Goal: Task Accomplishment & Management: Use online tool/utility

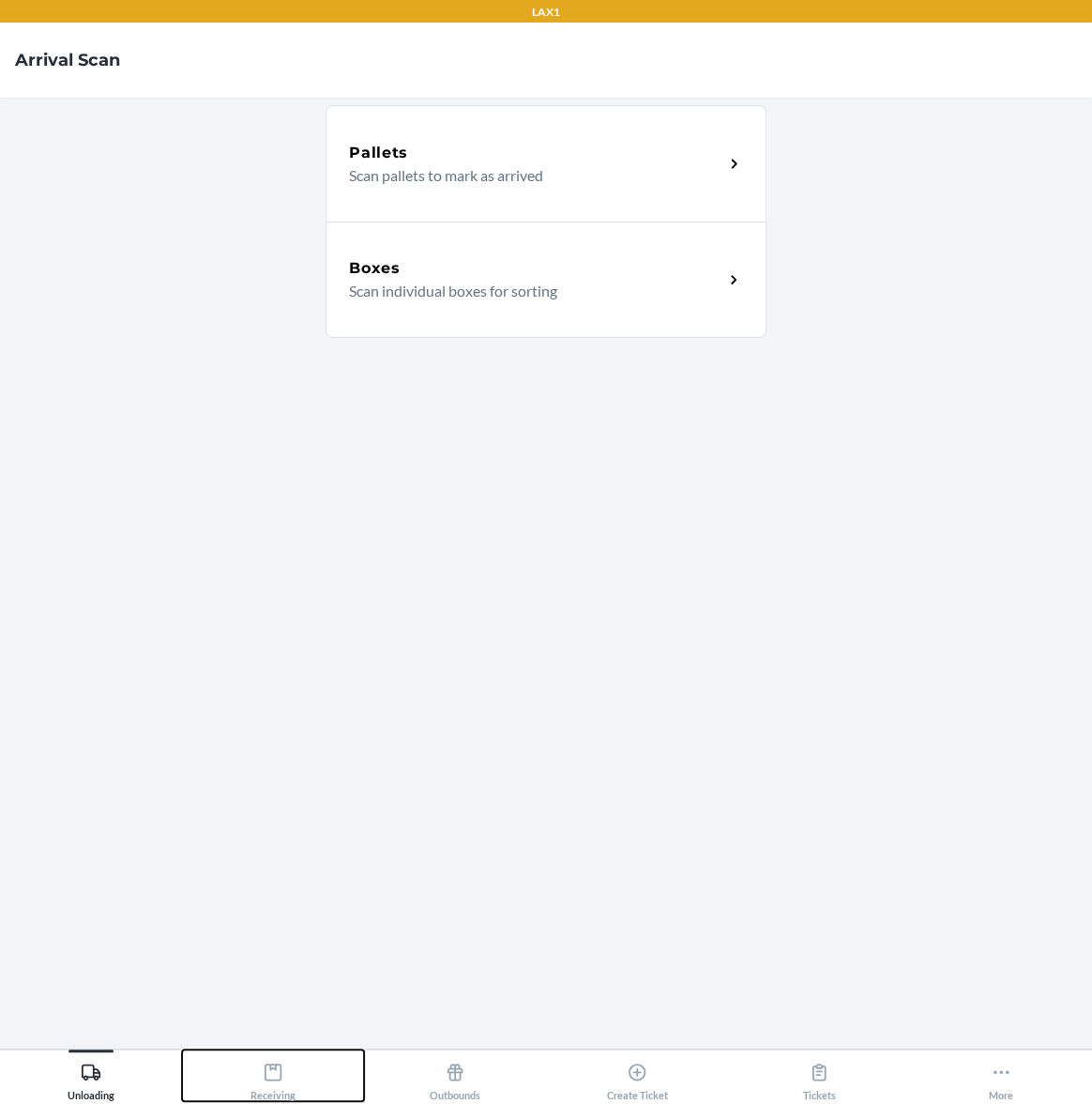
click at [318, 1069] on button "Receiving" at bounding box center [272, 1075] width 182 height 52
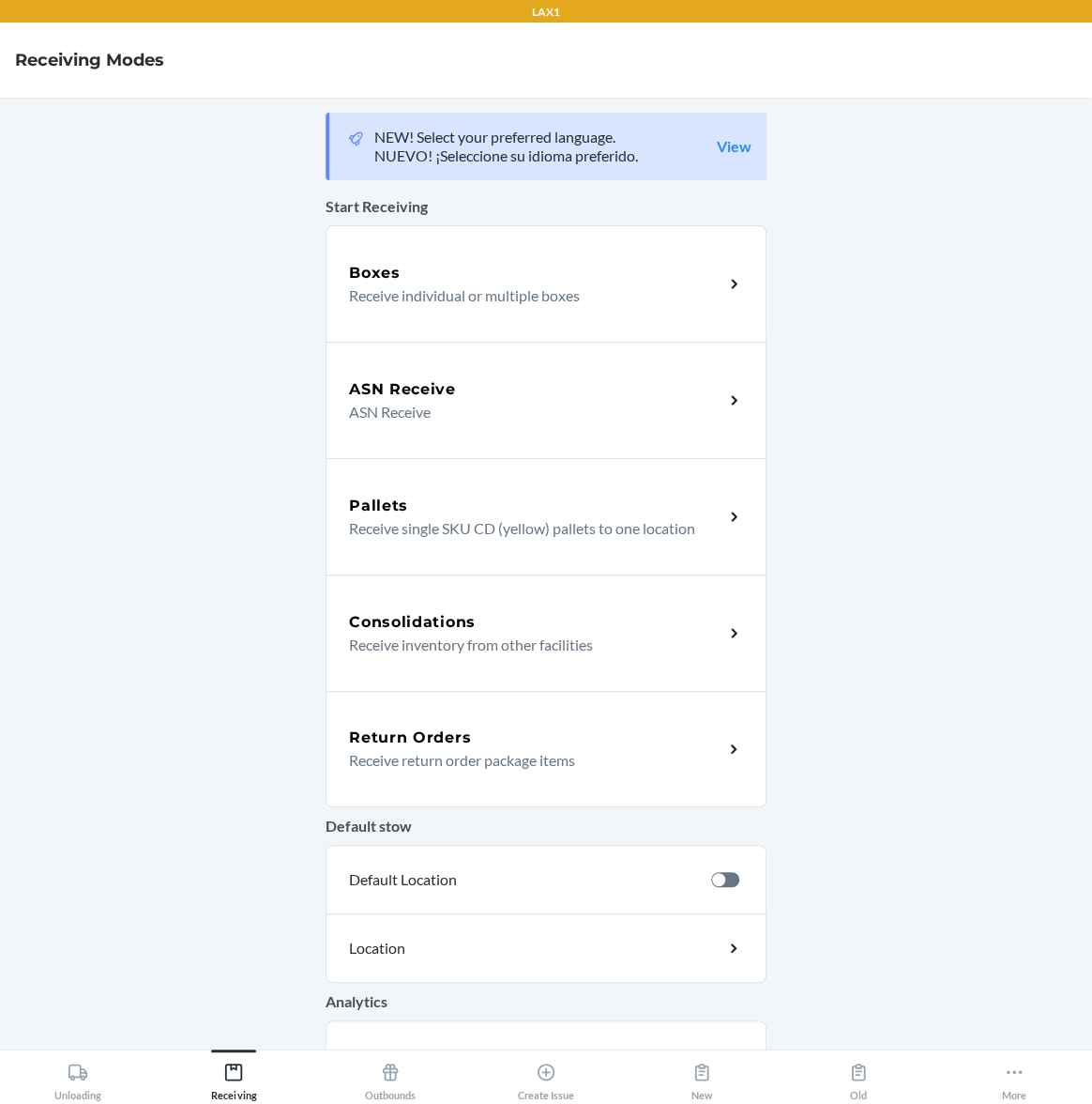
click at [489, 759] on p "Receive return order package items" at bounding box center [529, 760] width 360 height 23
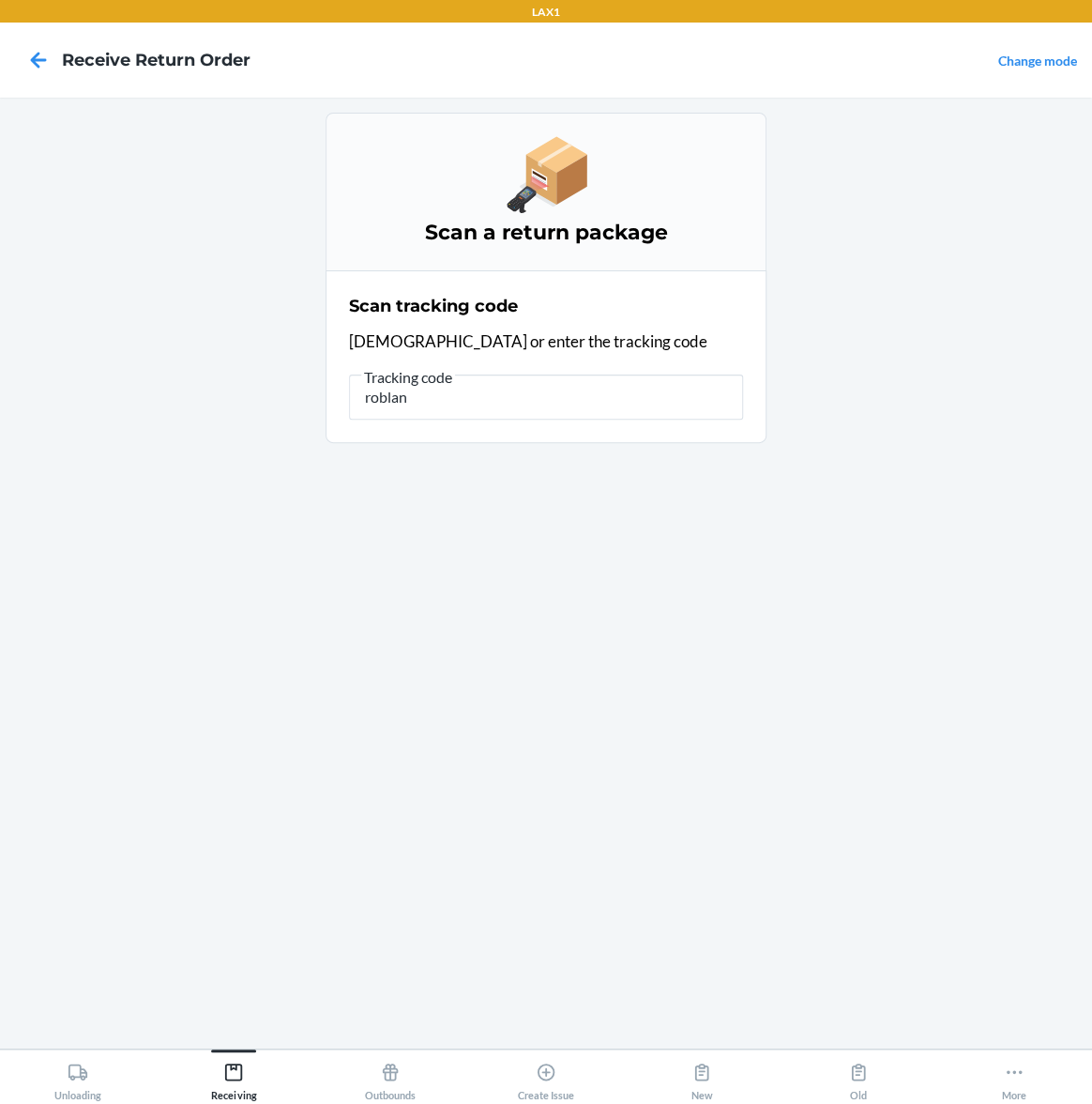
type input "roblank"
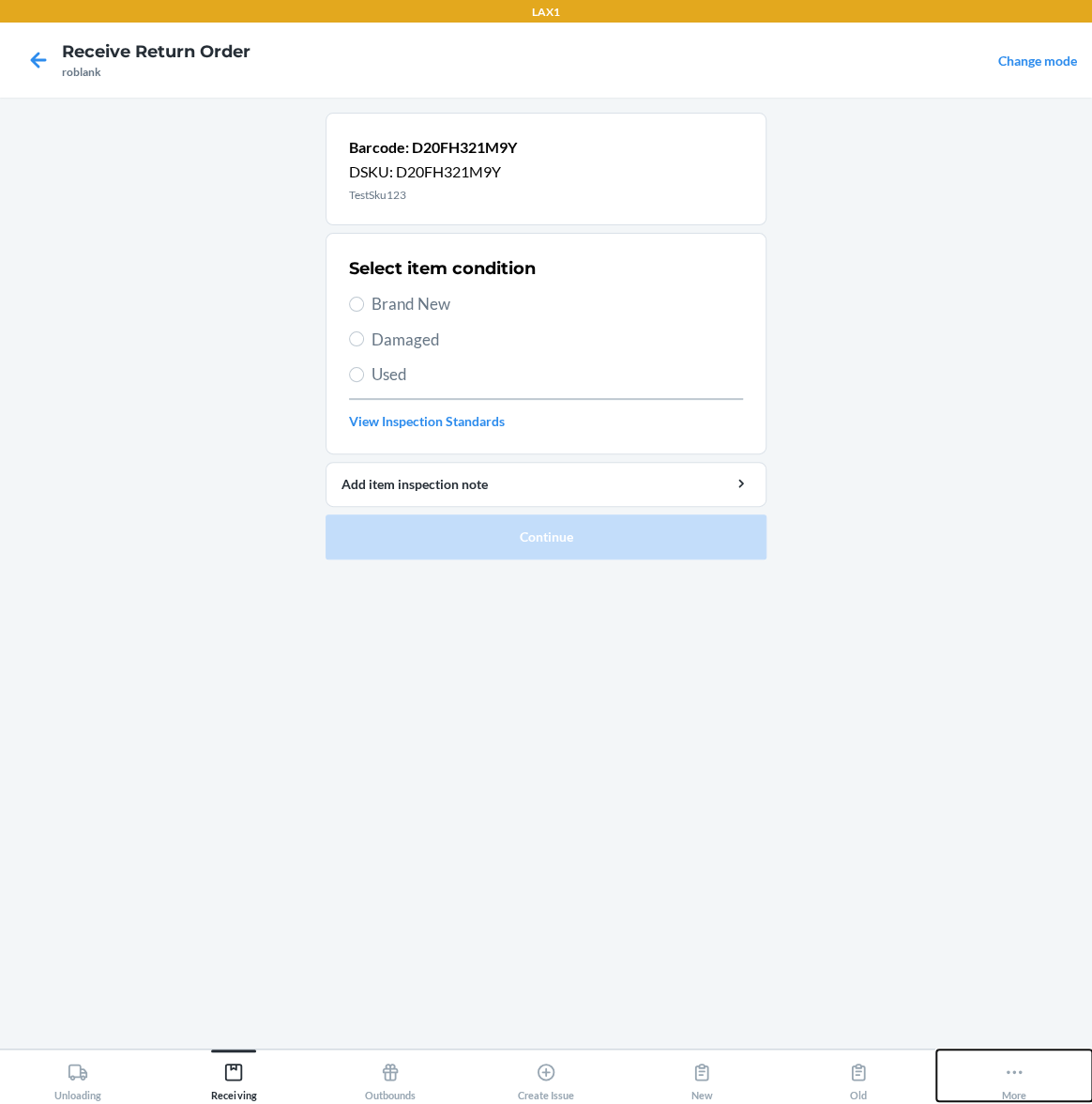
click at [1026, 1092] on button "More" at bounding box center [1014, 1075] width 155 height 52
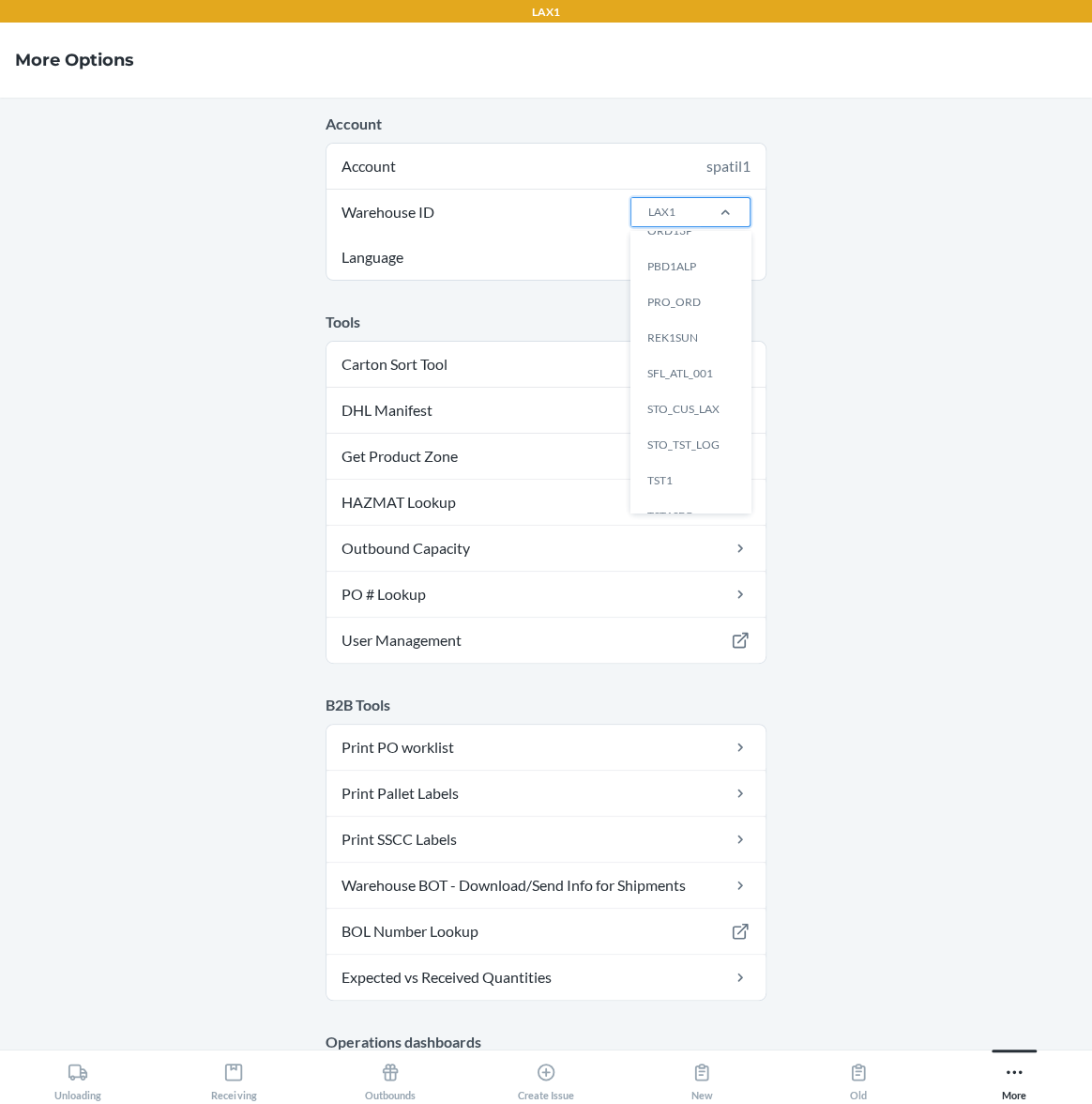
scroll to position [617, 0]
click at [687, 486] on div "TST_LOG" at bounding box center [696, 491] width 101 height 35
click at [649, 220] on input "Warehouse ID option TST_LOG focused, 25 of 25. 25 results available. Use Up and…" at bounding box center [648, 211] width 2 height 17
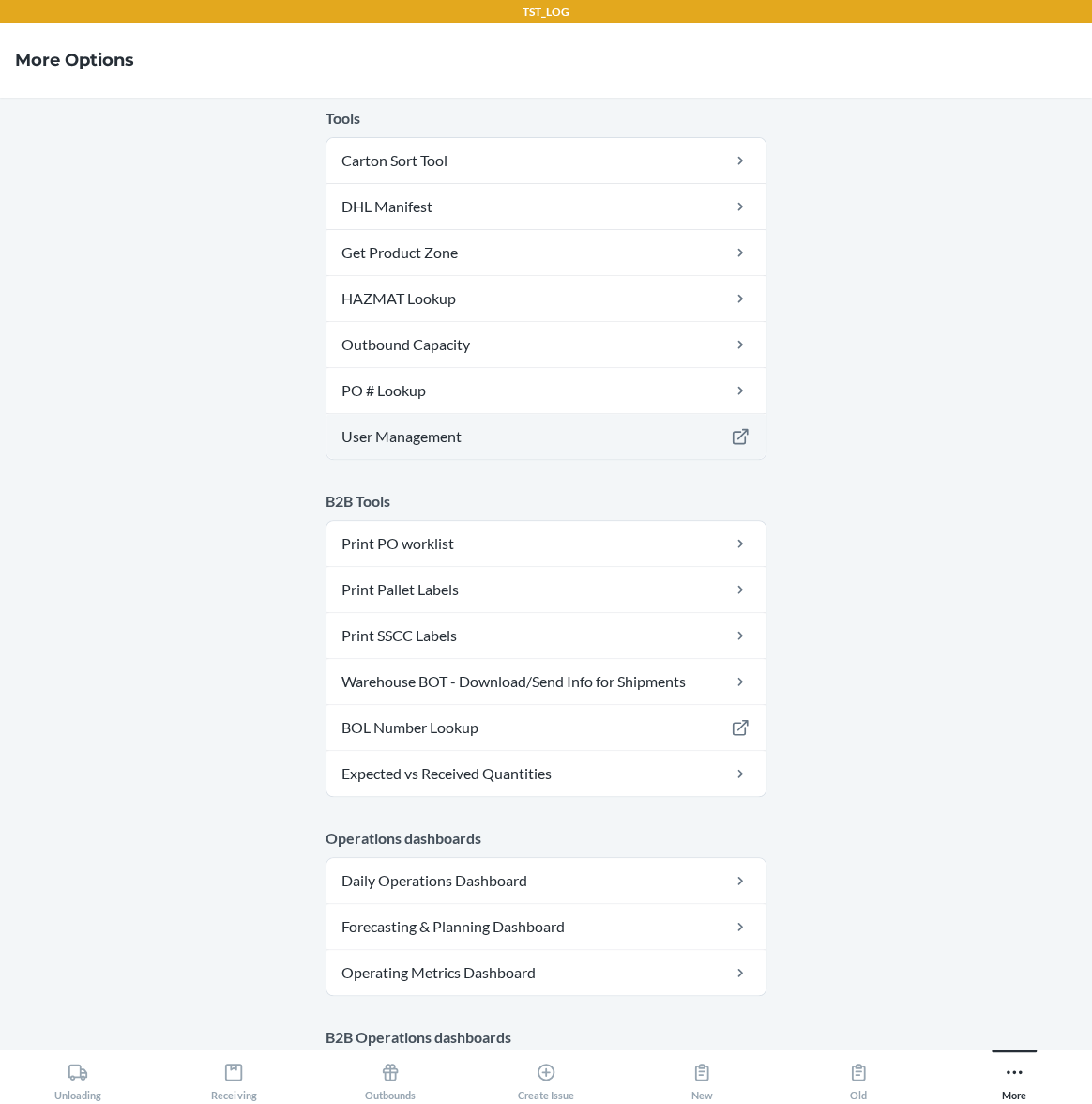
scroll to position [0, 0]
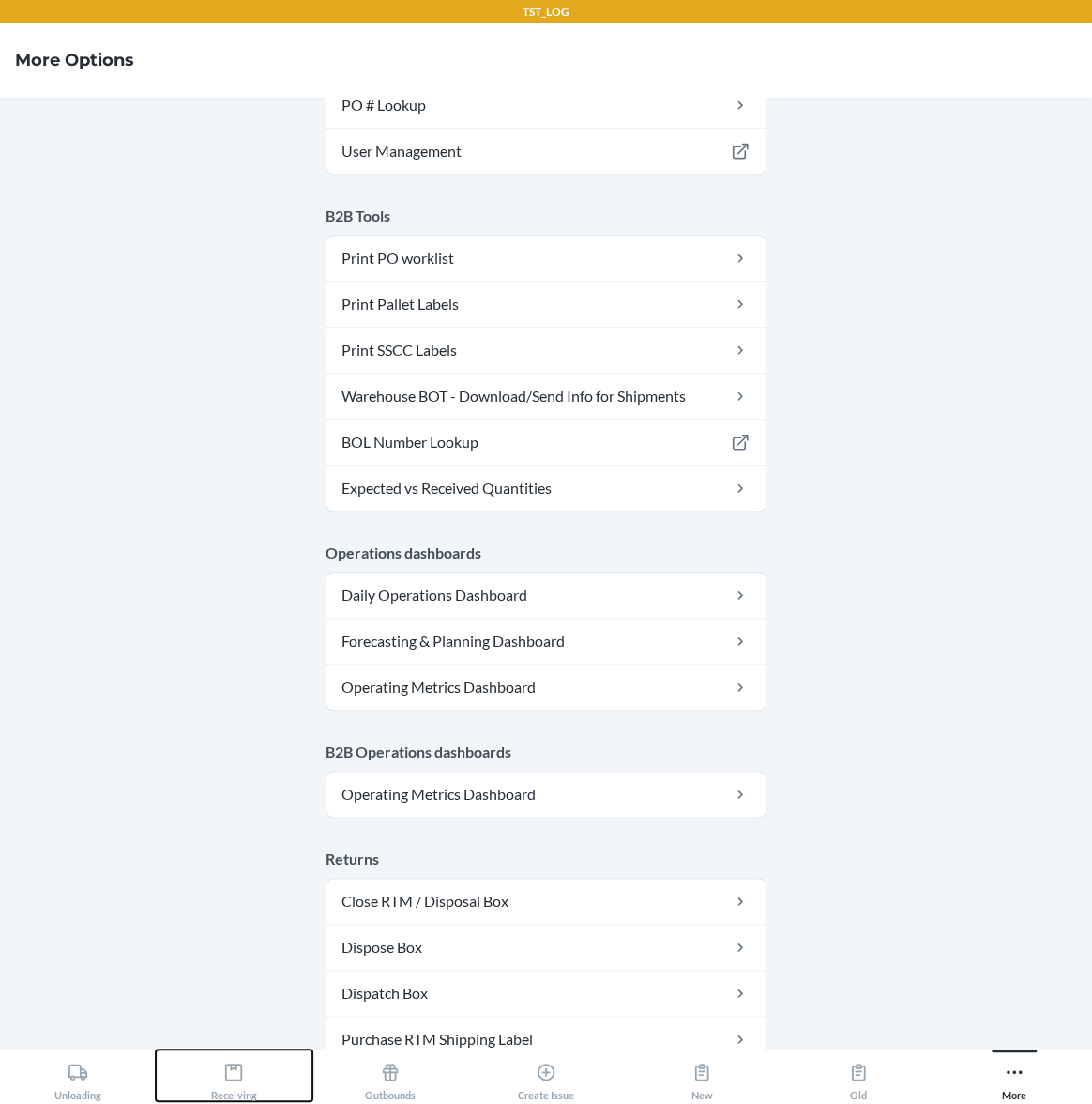
click at [240, 1088] on div "Receiving" at bounding box center [234, 1077] width 45 height 47
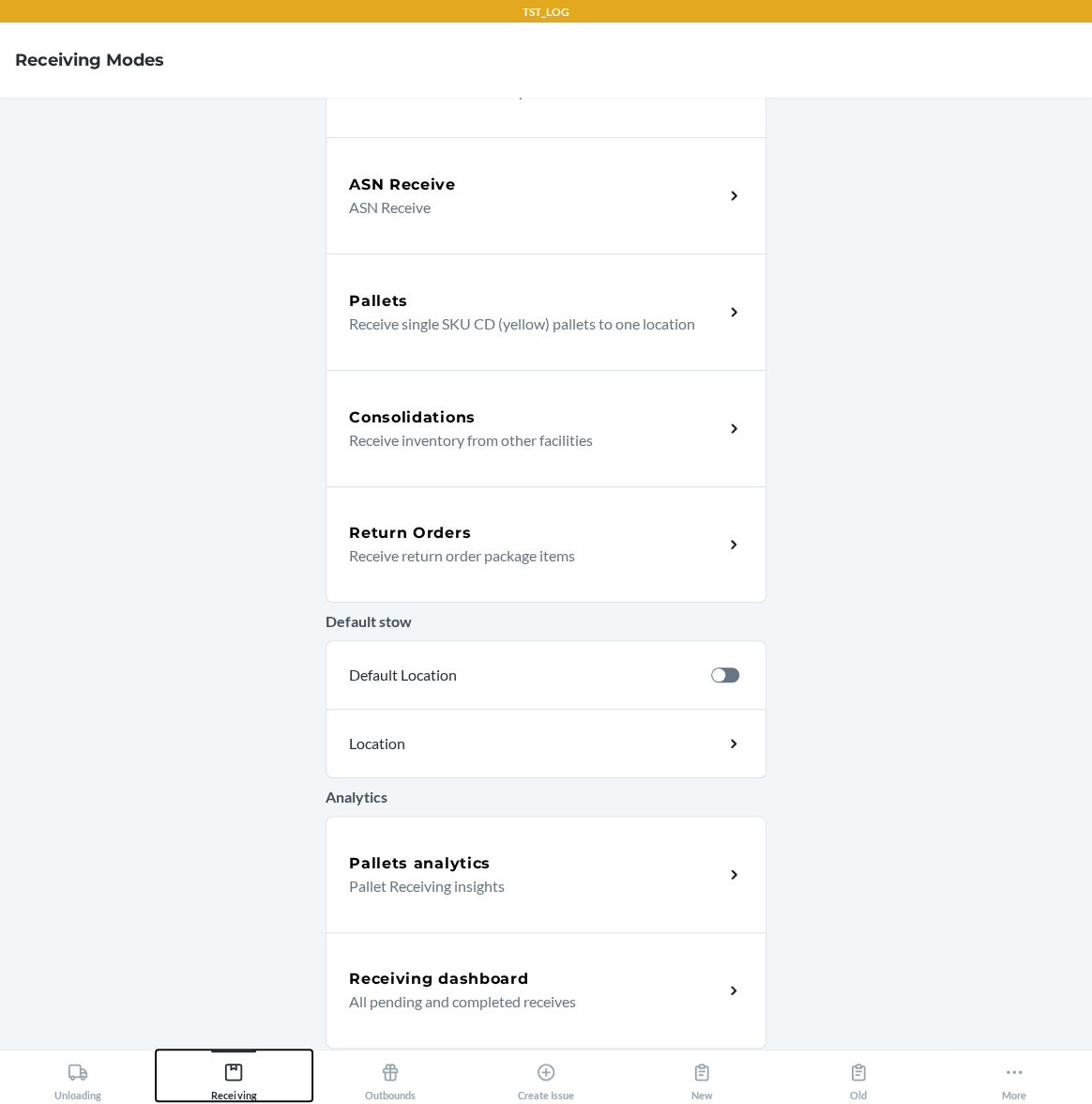
scroll to position [203, 0]
click at [489, 552] on p "Receive return order package items" at bounding box center [529, 556] width 360 height 23
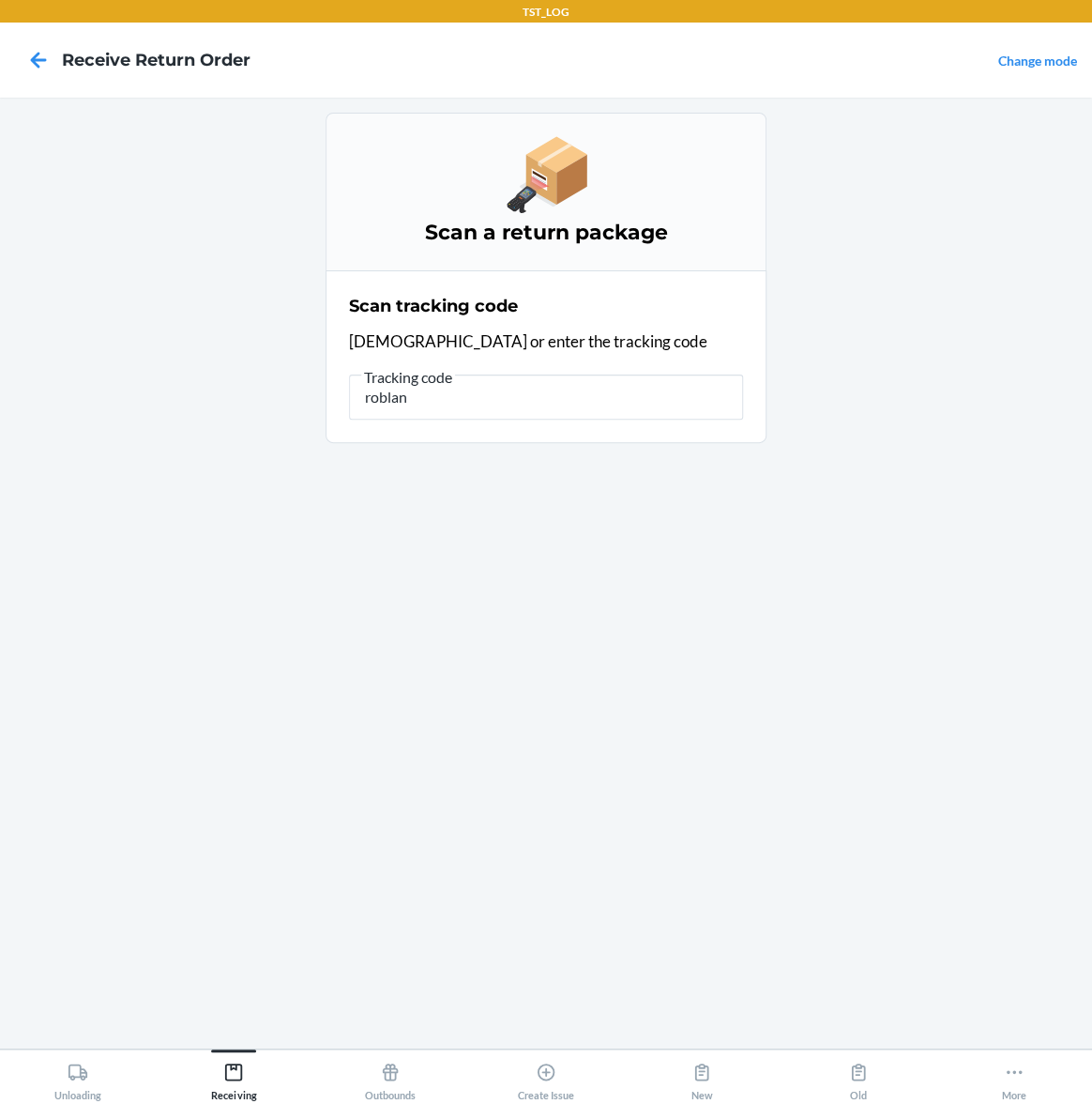
type input "roblank"
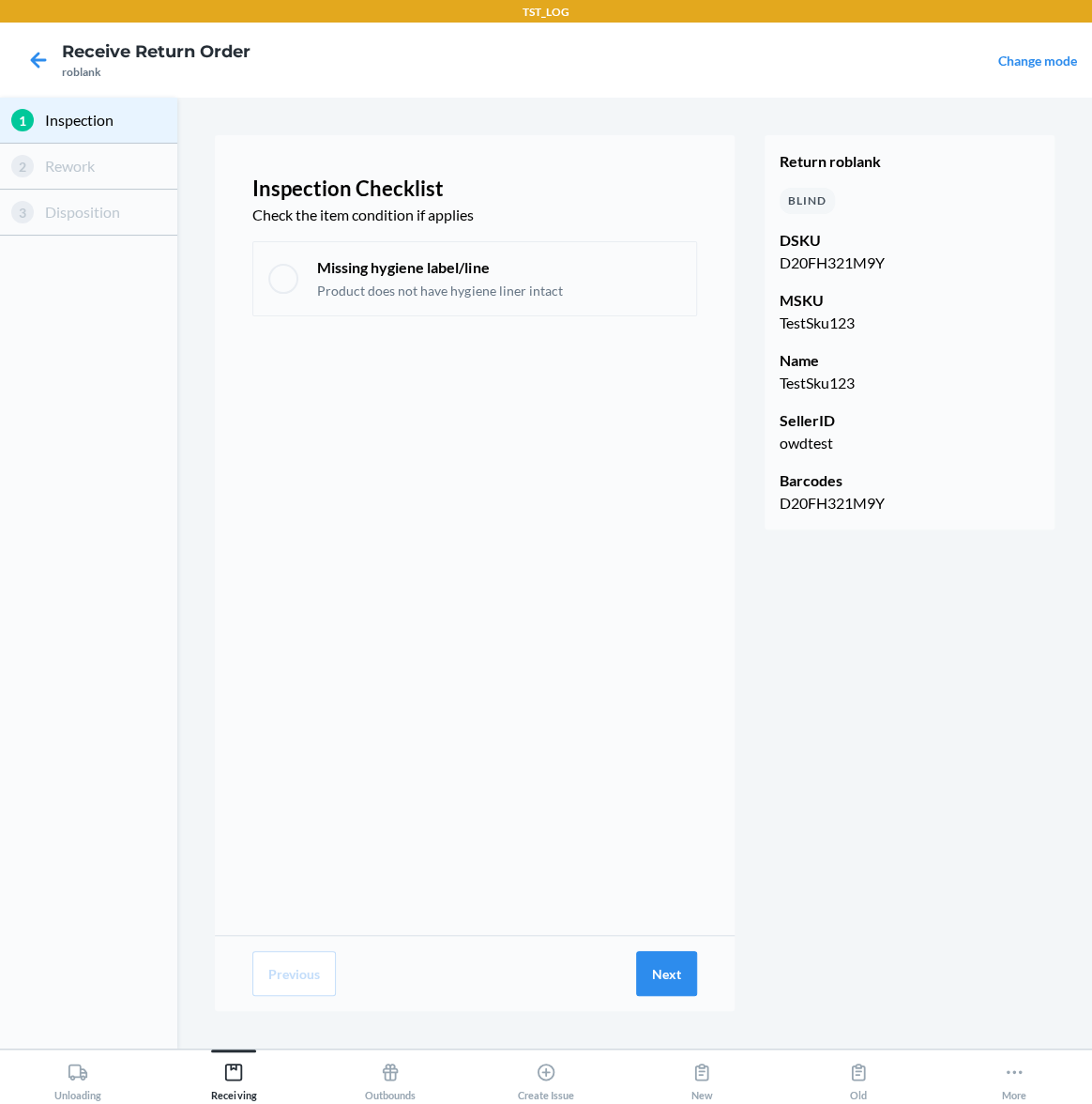
click at [565, 309] on div "Missing hygiene label/line Product does not have hygiene liner intact" at bounding box center [475, 278] width 445 height 75
checkbox input "true"
click at [670, 983] on button "Next" at bounding box center [666, 973] width 61 height 45
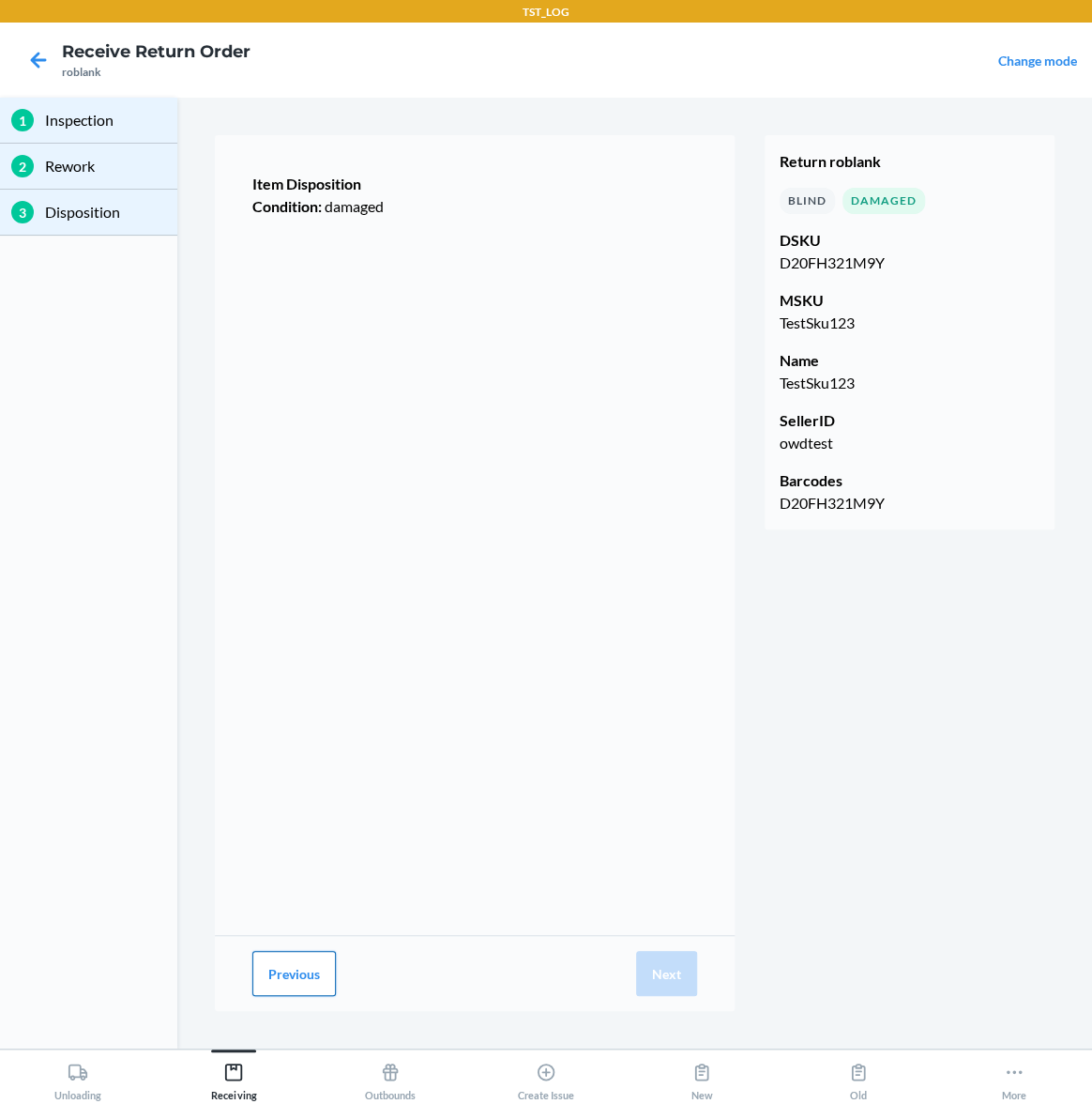
click at [316, 985] on button "Previous" at bounding box center [294, 973] width 84 height 45
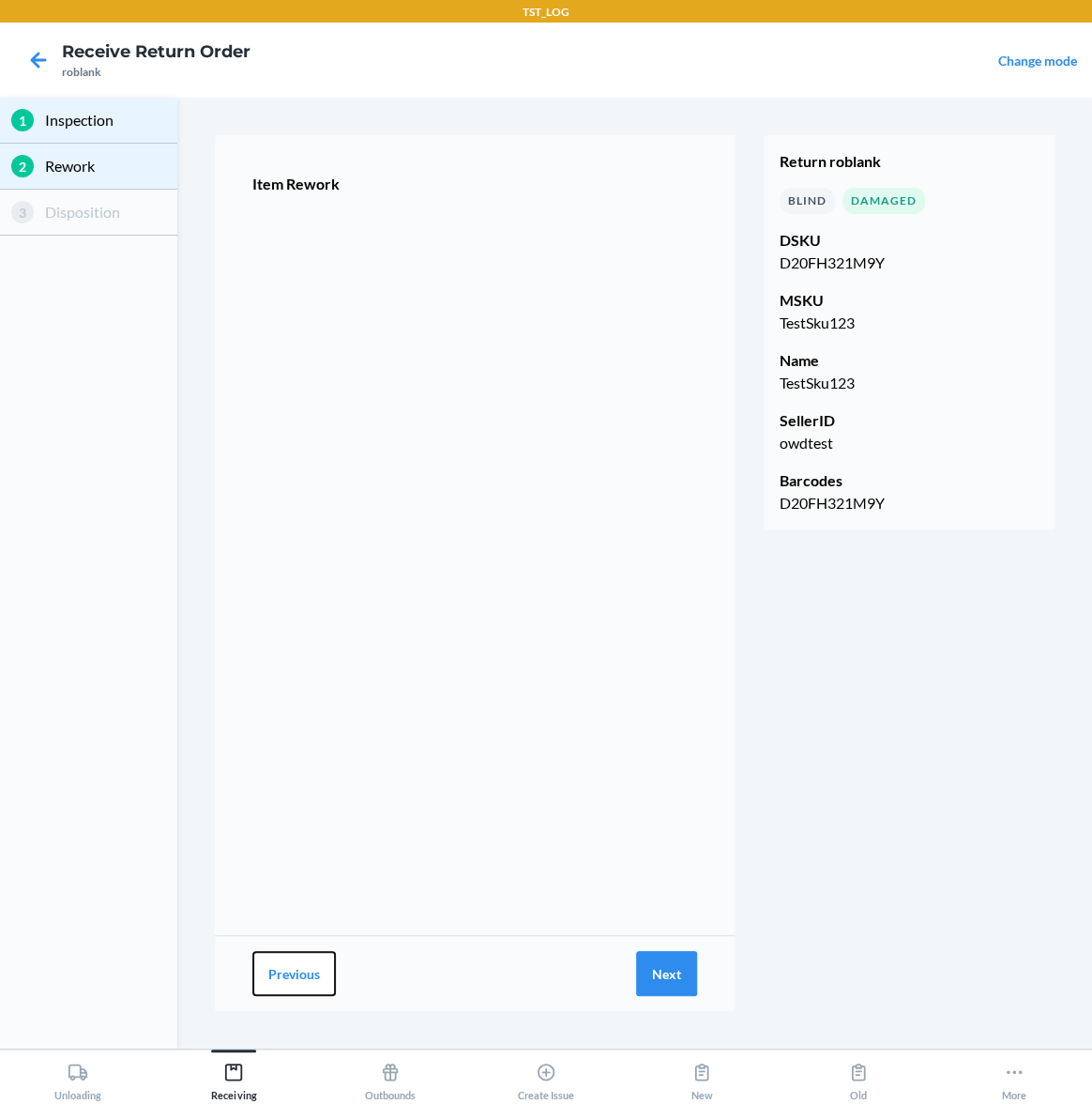
click at [316, 985] on button "Previous" at bounding box center [294, 973] width 84 height 45
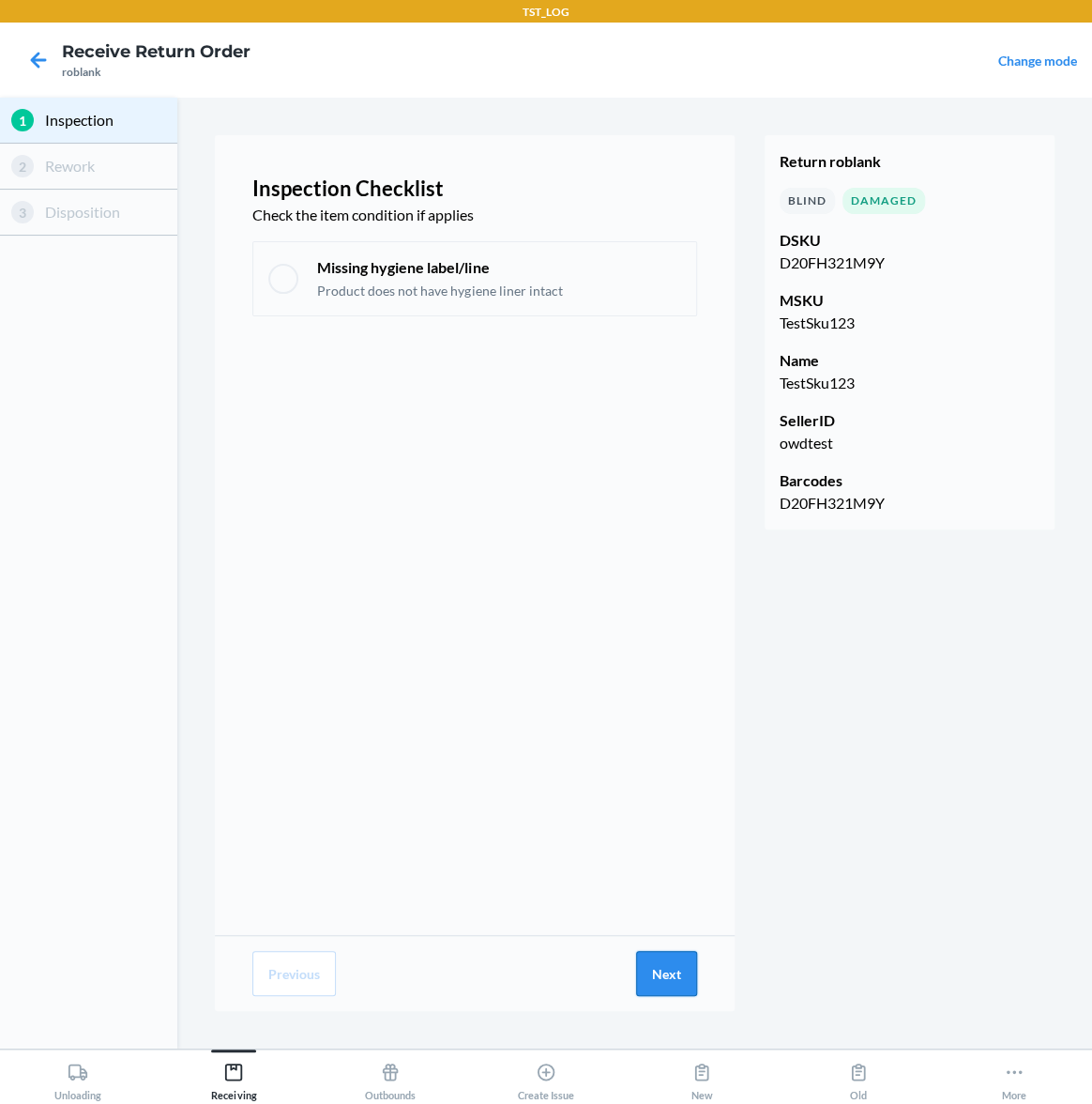
click at [694, 983] on button "Next" at bounding box center [666, 973] width 61 height 45
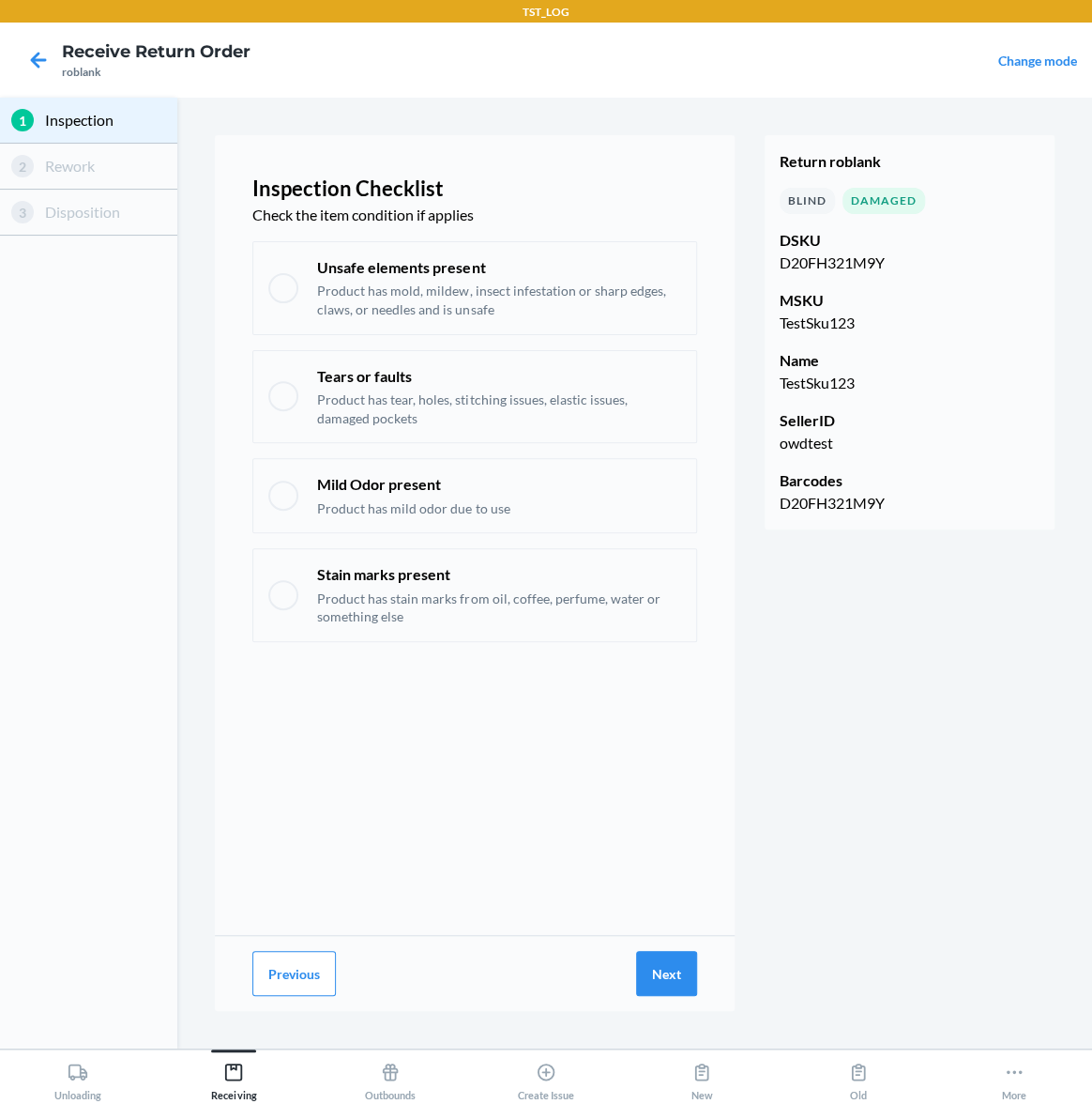
click at [243, 986] on div "Previous Next" at bounding box center [475, 973] width 520 height 75
click at [278, 981] on button "Previous" at bounding box center [294, 973] width 84 height 45
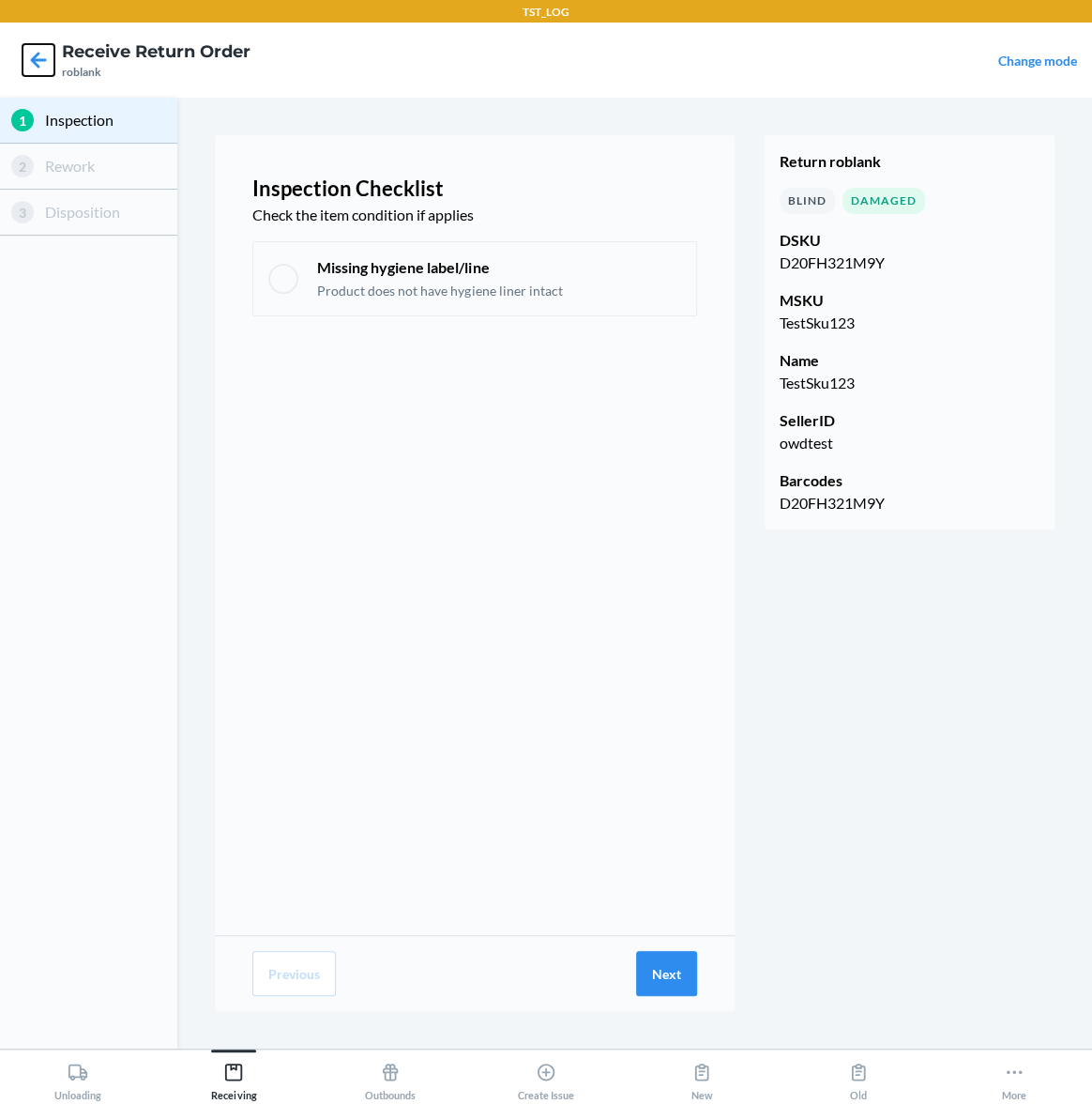
click at [32, 71] on icon at bounding box center [38, 60] width 31 height 31
